Goal: Obtain resource: Download file/media

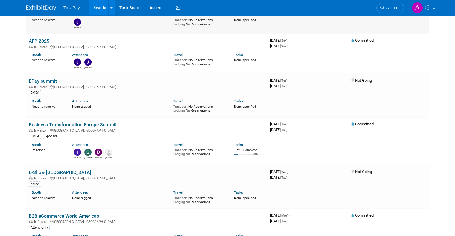
scroll to position [508, 0]
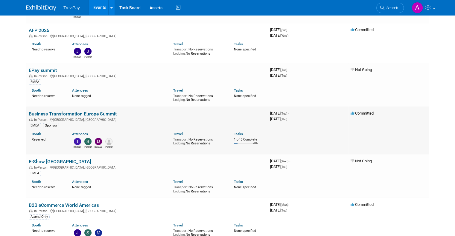
click at [90, 111] on link "Business Transformation Europe Summit" at bounding box center [73, 114] width 88 height 6
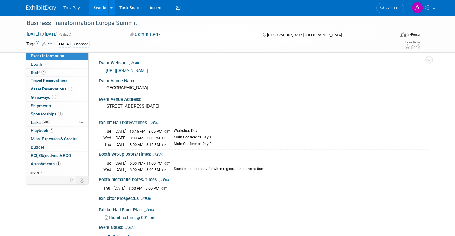
click at [148, 69] on link "https://www.processexcellencenetwork.com/events-performanceexcellenceeurope/ind…" at bounding box center [127, 70] width 42 height 5
click at [34, 74] on span "Staff 4" at bounding box center [38, 72] width 15 height 5
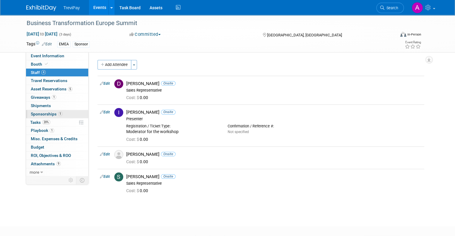
click at [31, 113] on span "Sponsorships 1" at bounding box center [47, 114] width 32 height 5
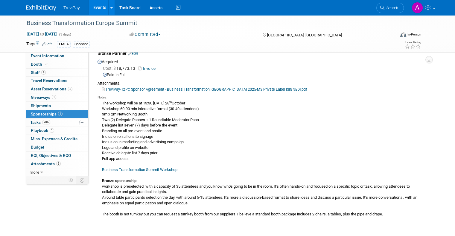
scroll to position [31, 0]
click at [33, 161] on link "9 Attachments 9" at bounding box center [57, 164] width 62 height 8
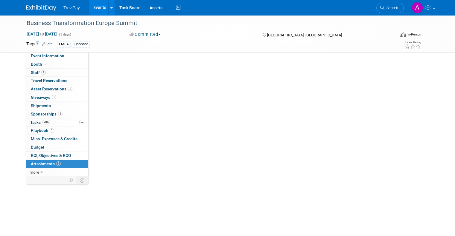
scroll to position [0, 0]
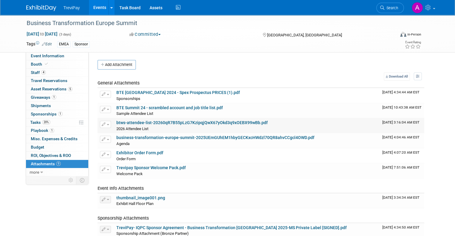
click at [164, 122] on link "btws-attendee-list-20260qR7B55pLzG7KzipqjQwX67yOkd3q9xOEBX99wBb.pdf" at bounding box center [191, 122] width 151 height 5
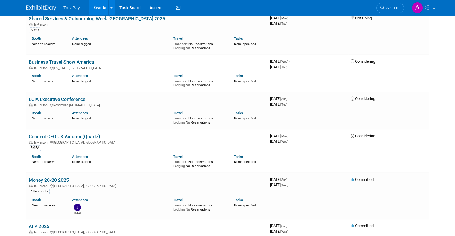
scroll to position [311, 0]
